Goal: Task Accomplishment & Management: Use online tool/utility

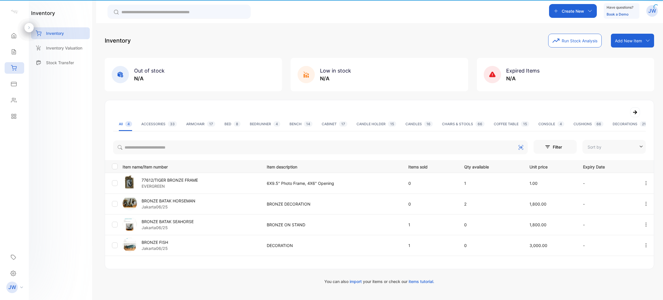
type input "**********"
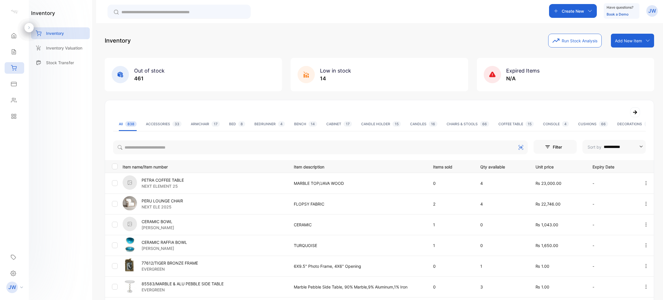
click at [184, 140] on div at bounding box center [320, 146] width 415 height 16
click at [175, 144] on input "search" at bounding box center [320, 147] width 415 height 14
type input "******"
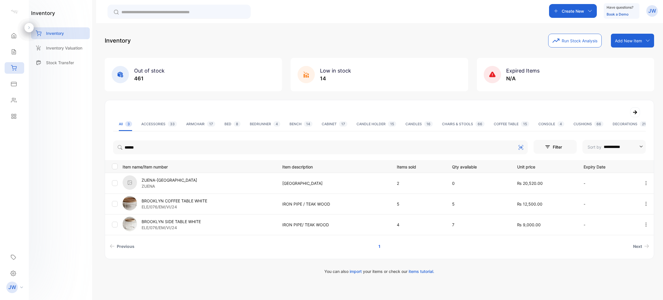
click at [178, 201] on p "BROOKLYN COFFEE TABLE WHITE" at bounding box center [175, 201] width 66 height 6
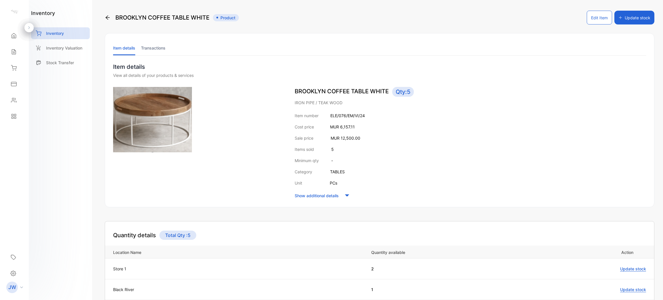
click at [151, 45] on li "Transactions" at bounding box center [153, 48] width 24 height 15
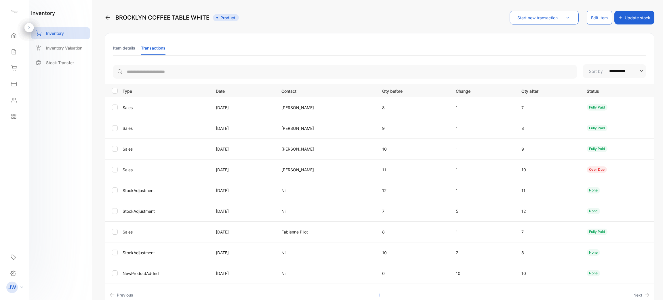
click at [122, 46] on li "Item details" at bounding box center [124, 48] width 22 height 15
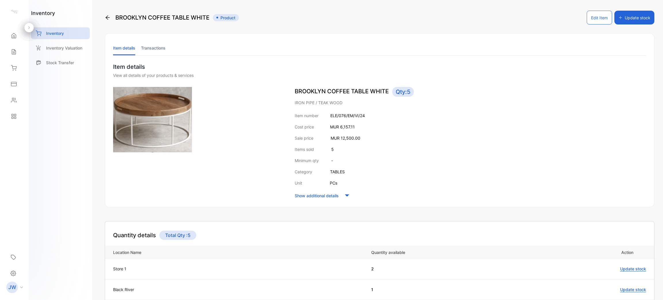
scroll to position [70, 0]
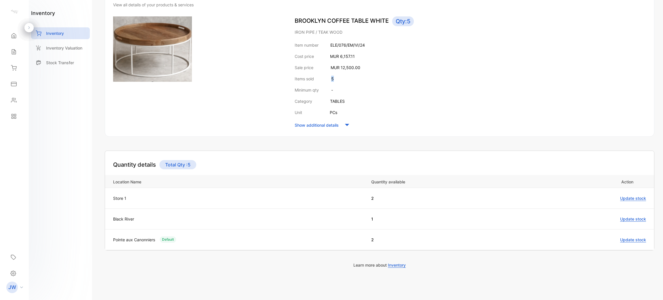
drag, startPoint x: 335, startPoint y: 76, endPoint x: 325, endPoint y: 76, distance: 10.1
click at [325, 76] on div "Items sold 5" at bounding box center [470, 79] width 351 height 6
click at [403, 81] on div "Items sold 5" at bounding box center [470, 79] width 351 height 6
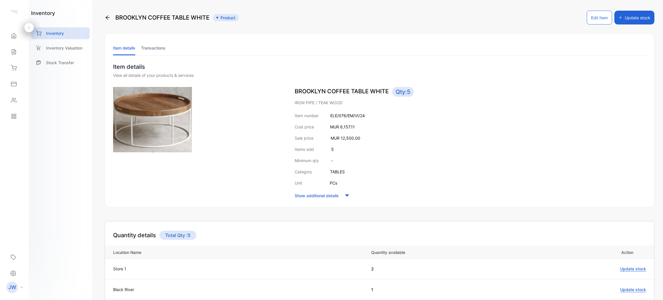
click at [148, 47] on li "Transactions" at bounding box center [153, 48] width 24 height 15
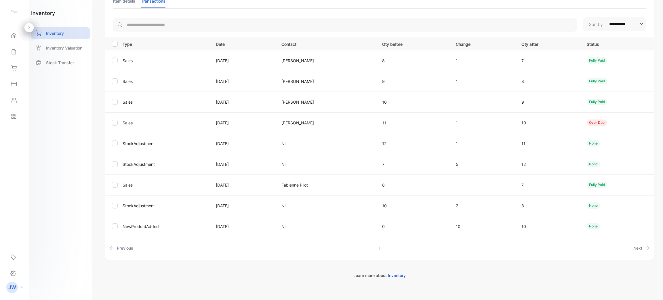
scroll to position [57, 0]
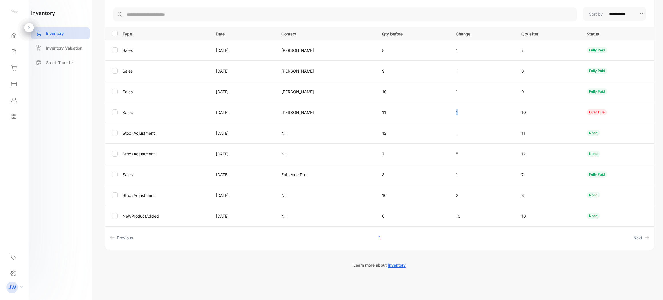
drag, startPoint x: 479, startPoint y: 114, endPoint x: 458, endPoint y: 106, distance: 22.1
click at [458, 106] on tr "Sales [DATE] [PERSON_NAME] 11 1 10 over due" at bounding box center [379, 112] width 549 height 21
click at [448, 107] on td "11" at bounding box center [411, 112] width 73 height 21
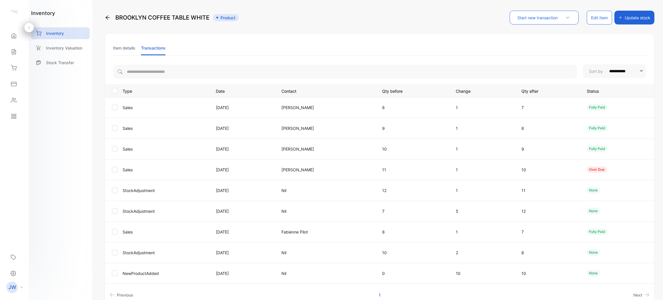
click at [121, 52] on li "Item details" at bounding box center [124, 48] width 22 height 15
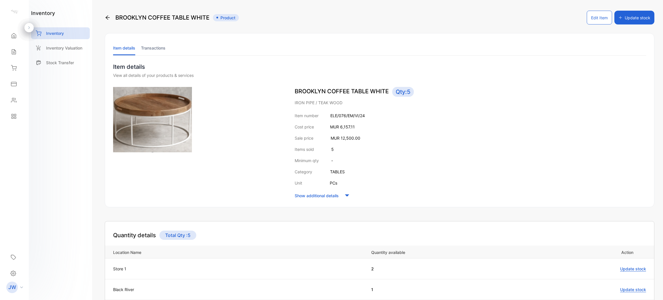
click at [165, 51] on li "Transactions" at bounding box center [153, 48] width 24 height 15
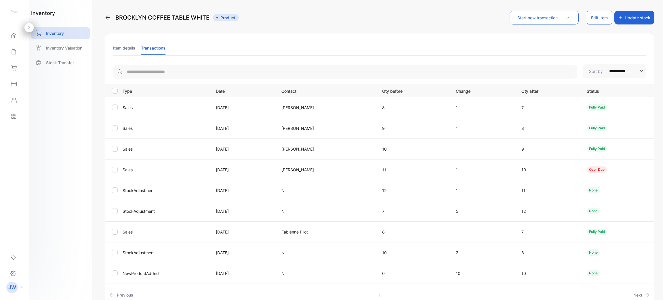
click at [125, 49] on li "Item details" at bounding box center [124, 48] width 22 height 15
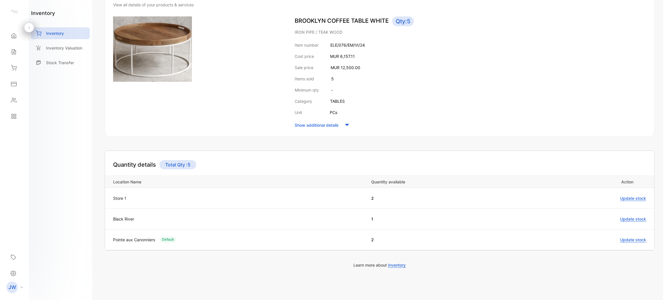
scroll to position [70, 0]
drag, startPoint x: 364, startPoint y: 197, endPoint x: 381, endPoint y: 199, distance: 16.9
click at [381, 199] on td "2" at bounding box center [445, 198] width 161 height 21
click at [404, 167] on div "Quantity details Total Qty : 5" at bounding box center [379, 160] width 549 height 18
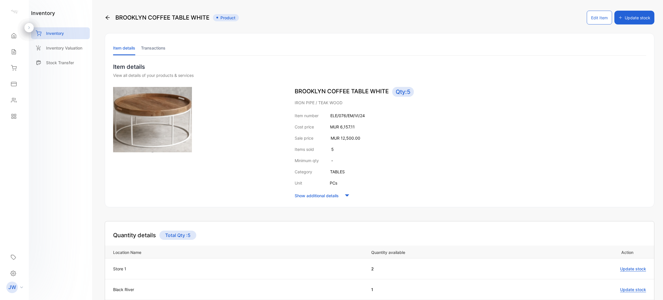
click at [156, 47] on li "Transactions" at bounding box center [153, 48] width 24 height 15
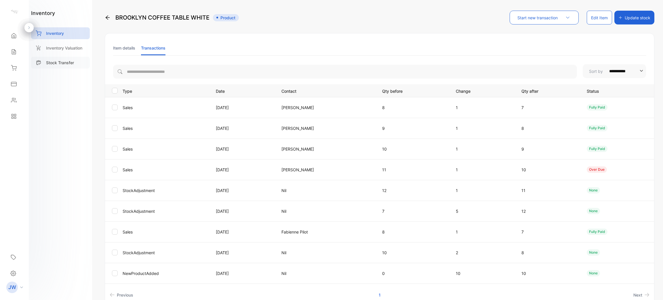
click at [69, 58] on div "Stock Transfer" at bounding box center [60, 63] width 59 height 12
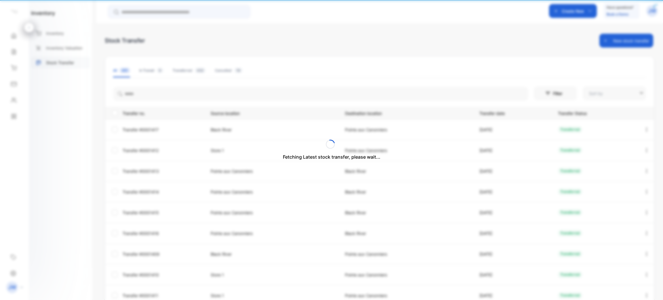
type input "**********"
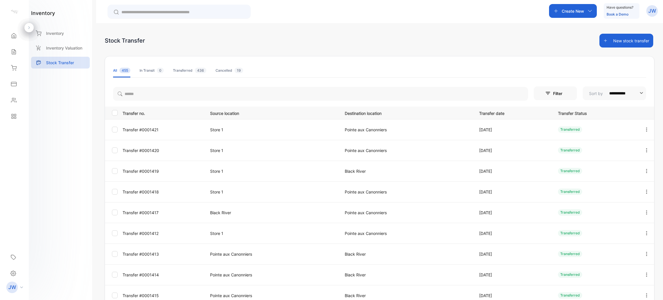
click at [612, 45] on button "New stock transfer" at bounding box center [626, 41] width 54 height 14
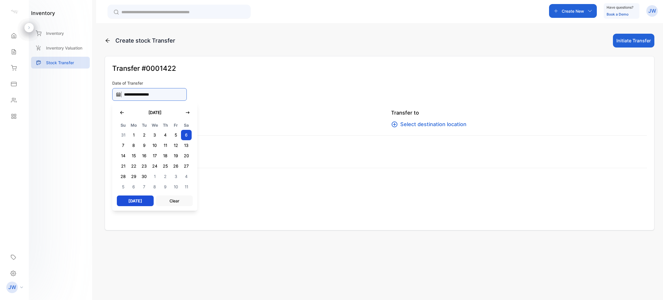
click at [156, 94] on input "**********" at bounding box center [149, 94] width 75 height 13
click at [140, 198] on button "[DATE]" at bounding box center [135, 200] width 37 height 11
type input "**********"
click at [251, 88] on div "**********" at bounding box center [379, 143] width 549 height 174
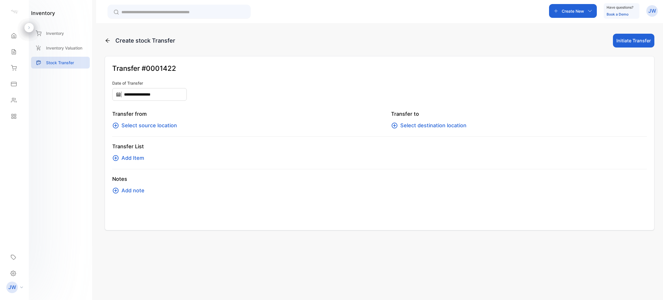
click at [158, 119] on div "Transfer from Select source location" at bounding box center [240, 120] width 256 height 20
click at [153, 125] on span "Select source location" at bounding box center [149, 125] width 56 height 8
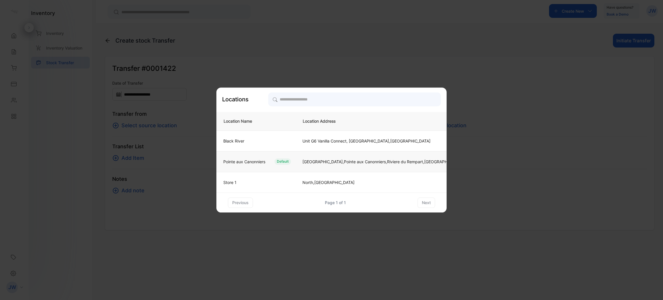
click at [293, 161] on td "Pointe aux Canonniers Default" at bounding box center [255, 161] width 79 height 21
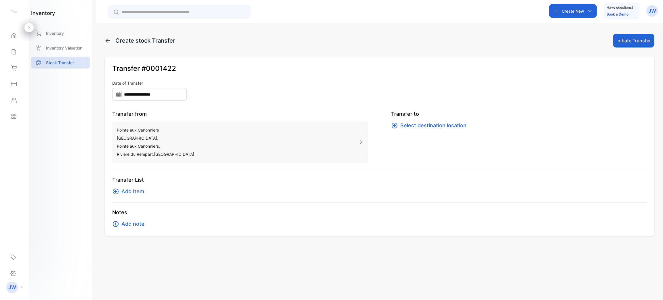
click at [415, 124] on span "Select destination location" at bounding box center [433, 125] width 66 height 8
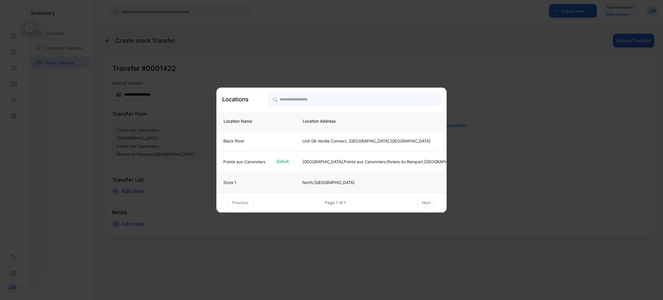
click at [268, 177] on td "Store 1" at bounding box center [255, 182] width 79 height 21
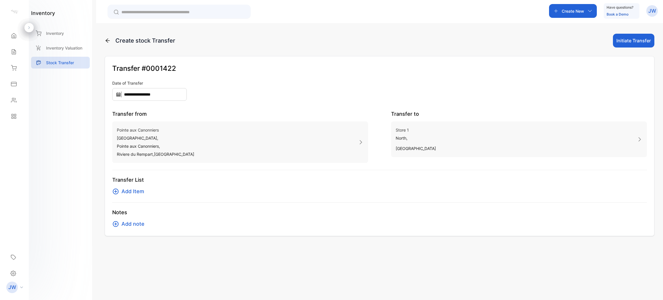
click at [131, 189] on span "Add Item" at bounding box center [132, 191] width 23 height 8
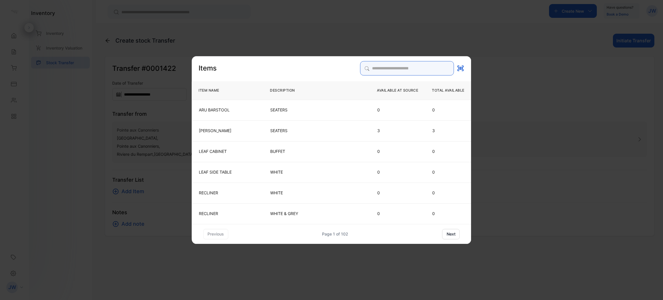
click at [370, 63] on input "search" at bounding box center [407, 68] width 94 height 14
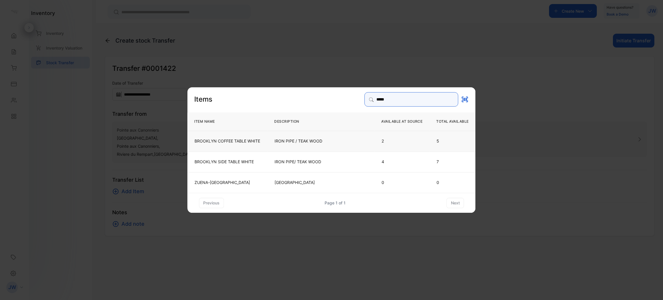
type input "*****"
click at [248, 137] on td "BROOKLYN COFFEE TABLE WHITE" at bounding box center [227, 140] width 80 height 21
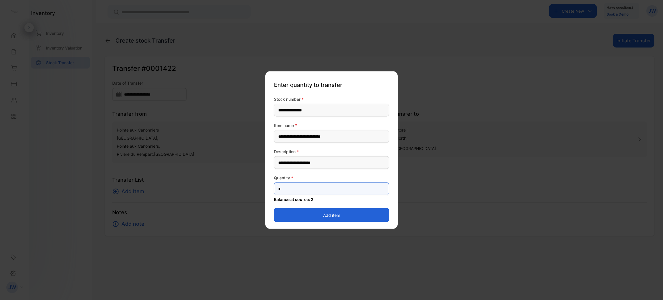
click at [301, 189] on input "*" at bounding box center [331, 188] width 115 height 13
type input "*"
click at [317, 210] on button "Add item" at bounding box center [331, 215] width 115 height 14
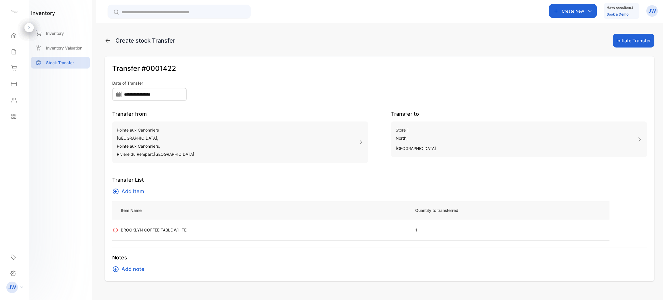
click at [627, 47] on button "Initiate Transfer" at bounding box center [633, 41] width 41 height 14
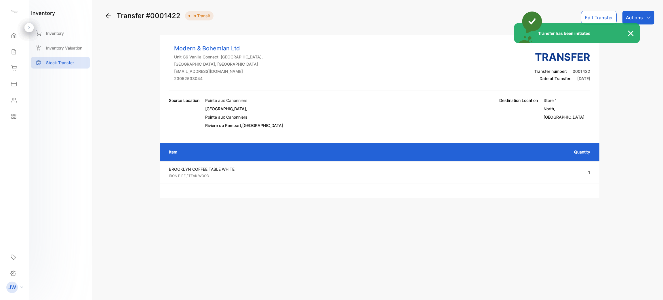
click at [647, 23] on div "Actions" at bounding box center [638, 18] width 32 height 14
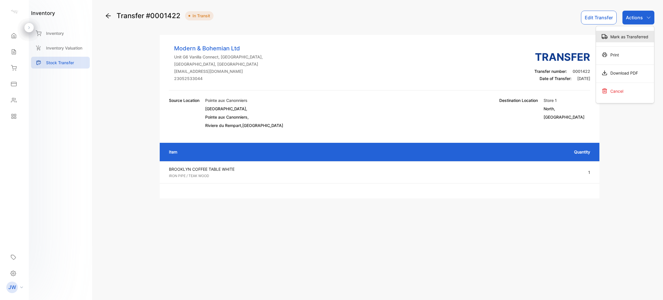
click at [629, 36] on div "Mark as Transferred" at bounding box center [625, 37] width 58 height 12
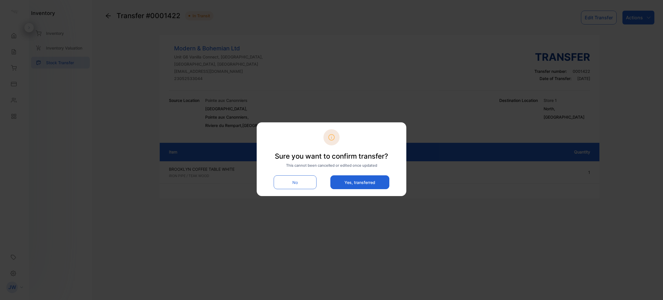
click at [352, 182] on button "Yes, transferred" at bounding box center [359, 182] width 59 height 14
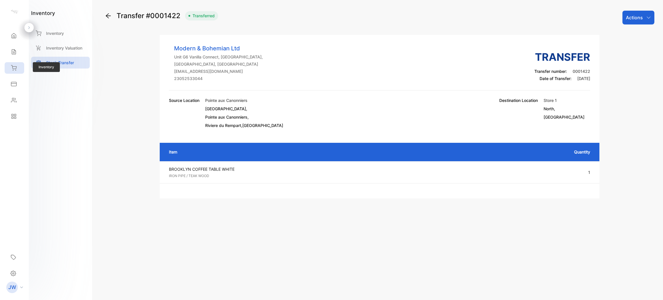
click at [14, 64] on div "Inventory" at bounding box center [15, 68] width 20 height 12
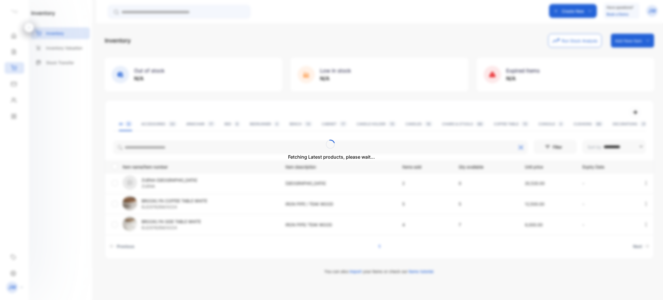
click at [187, 148] on div "Fetching Latest products, please wait..." at bounding box center [331, 150] width 663 height 300
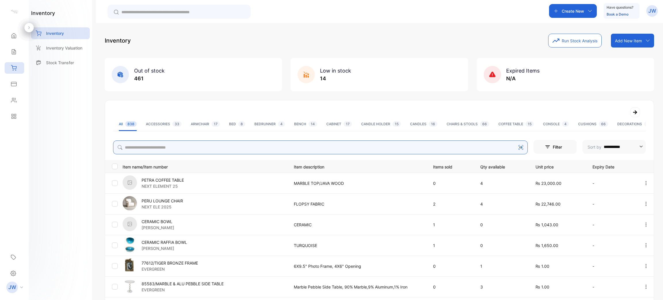
click at [187, 148] on input "search" at bounding box center [320, 147] width 415 height 14
type input "********"
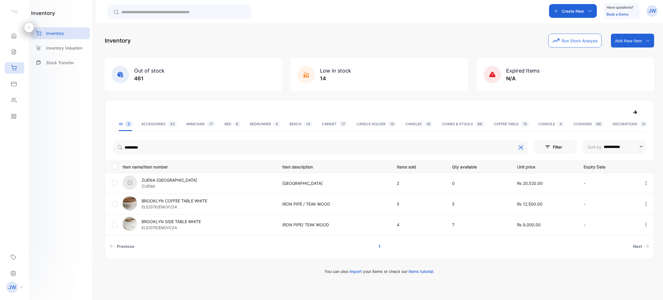
click at [178, 224] on p "ELE/076/EM/VI/24" at bounding box center [171, 227] width 59 height 6
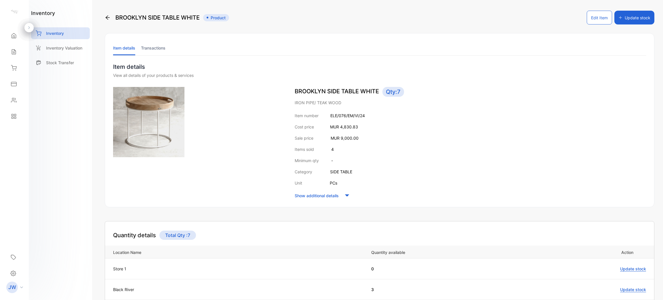
click at [148, 48] on li "Transactions" at bounding box center [153, 48] width 24 height 15
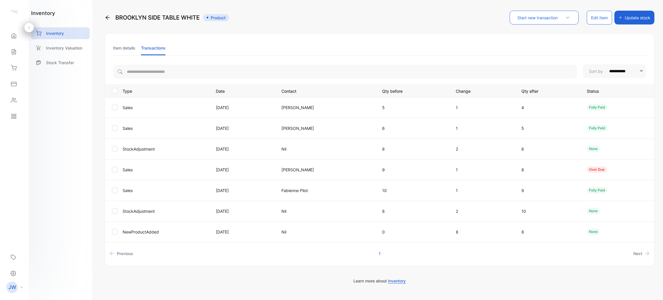
click at [125, 46] on li "Item details" at bounding box center [124, 48] width 22 height 15
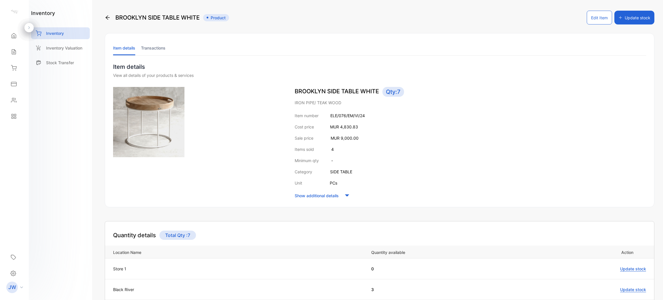
click at [153, 53] on li "Transactions" at bounding box center [153, 48] width 24 height 15
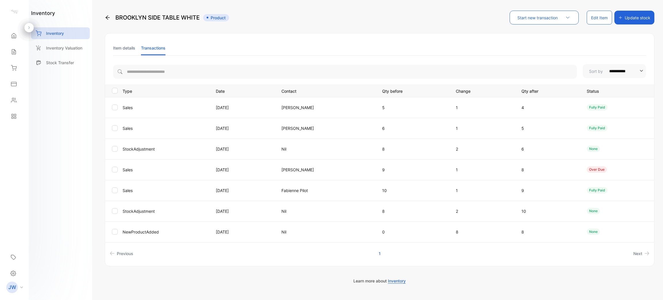
click at [125, 51] on li "Item details" at bounding box center [124, 48] width 22 height 15
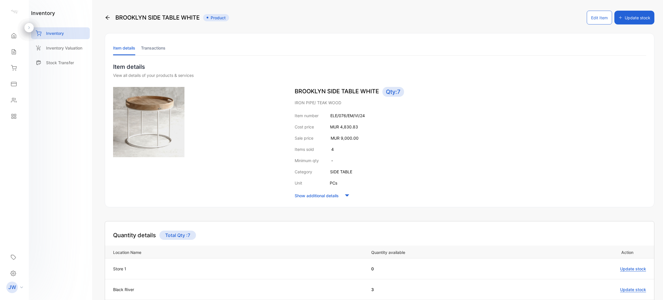
click at [153, 48] on li "Transactions" at bounding box center [153, 48] width 24 height 15
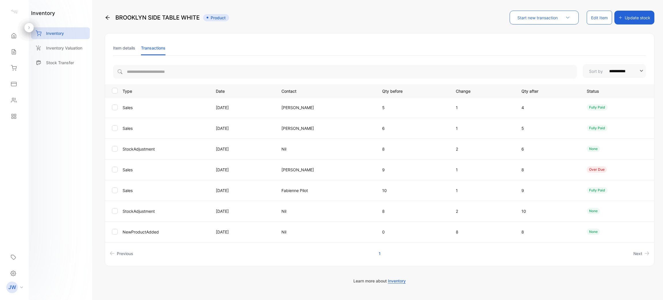
click at [121, 45] on li "Item details" at bounding box center [124, 48] width 22 height 15
